Goal: Information Seeking & Learning: Learn about a topic

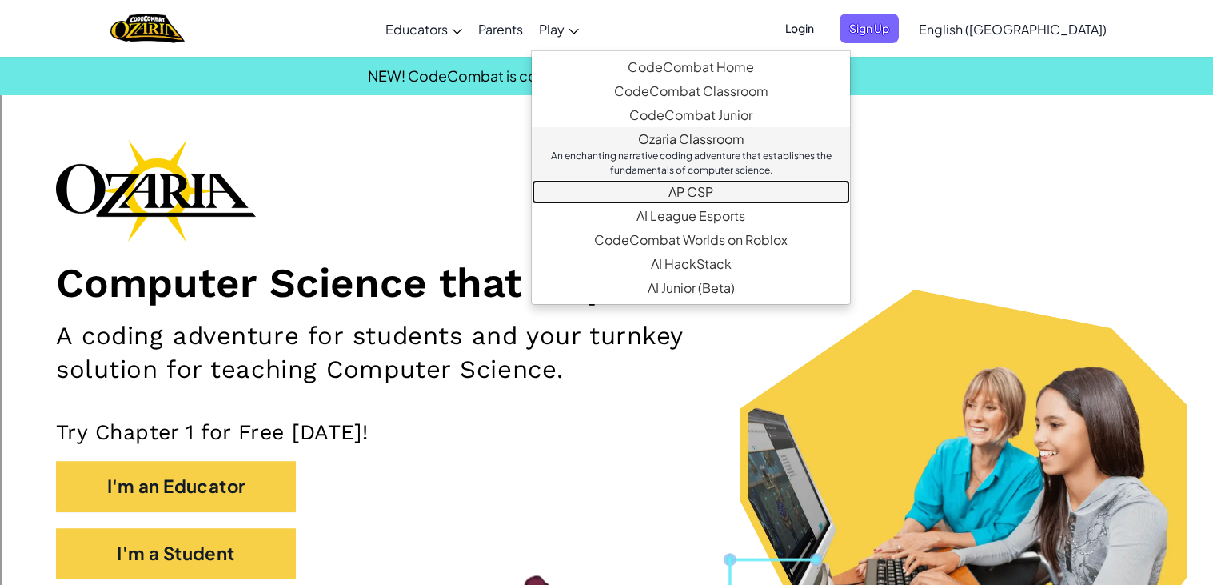
click at [673, 181] on link "AP CSP Endorsed by the College Board, our AP CSP curriculum provides game-based…" at bounding box center [691, 192] width 318 height 24
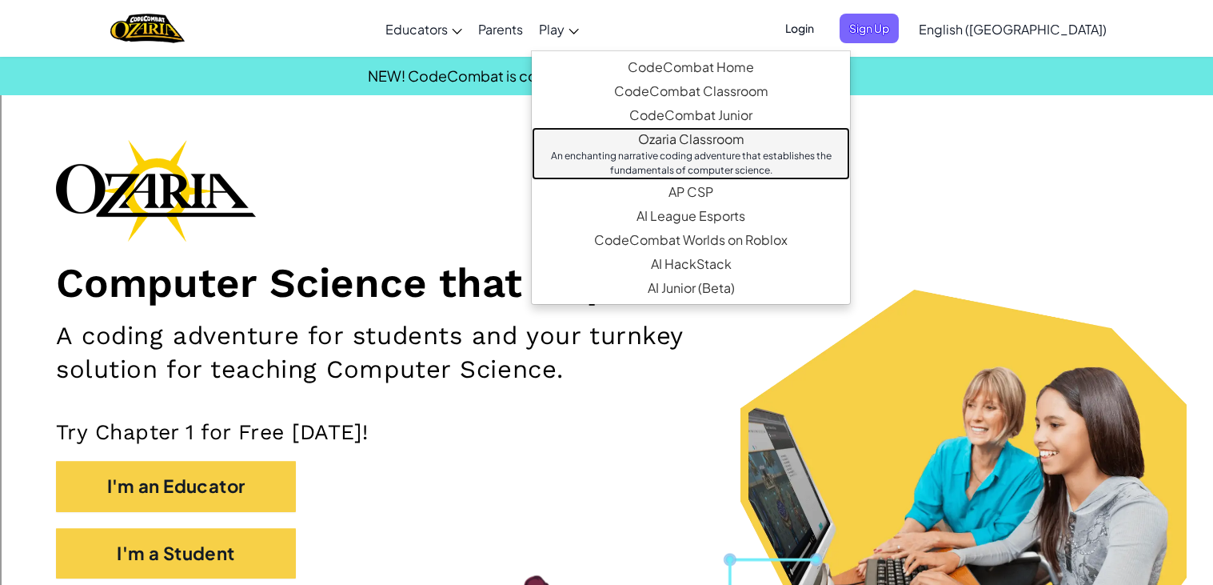
click at [641, 154] on div "An enchanting narrative coding adventure that establishes the fundamentals of c…" at bounding box center [691, 163] width 286 height 29
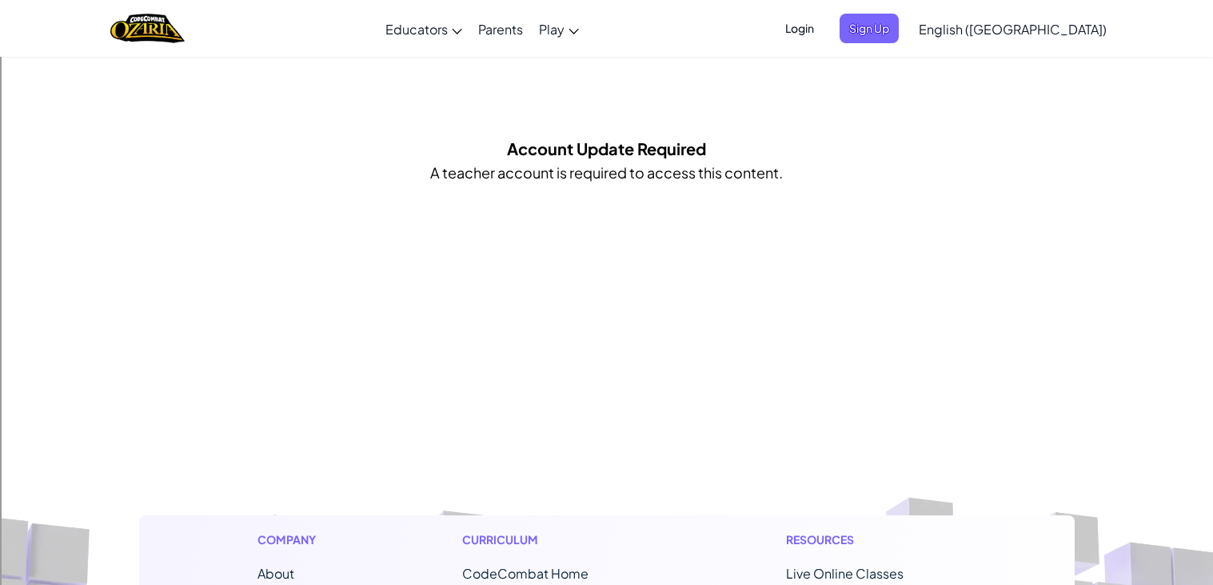
click at [824, 32] on span "Login" at bounding box center [800, 29] width 48 height 30
